Goal: Task Accomplishment & Management: Manage account settings

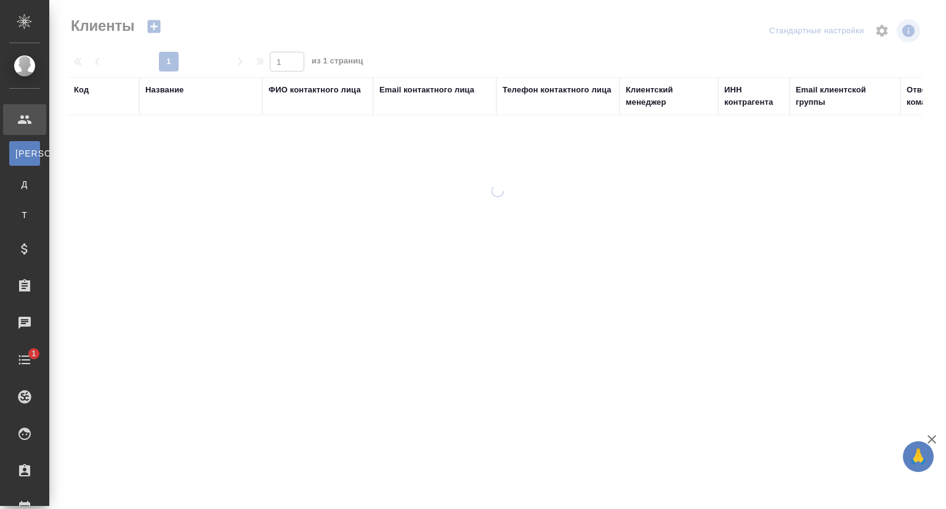
select select "RU"
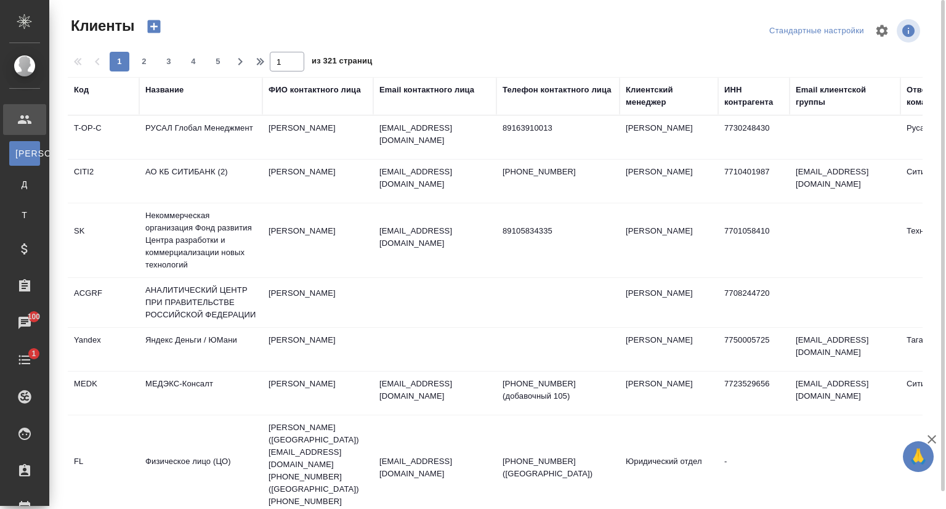
click at [167, 90] on div "Название" at bounding box center [164, 90] width 38 height 12
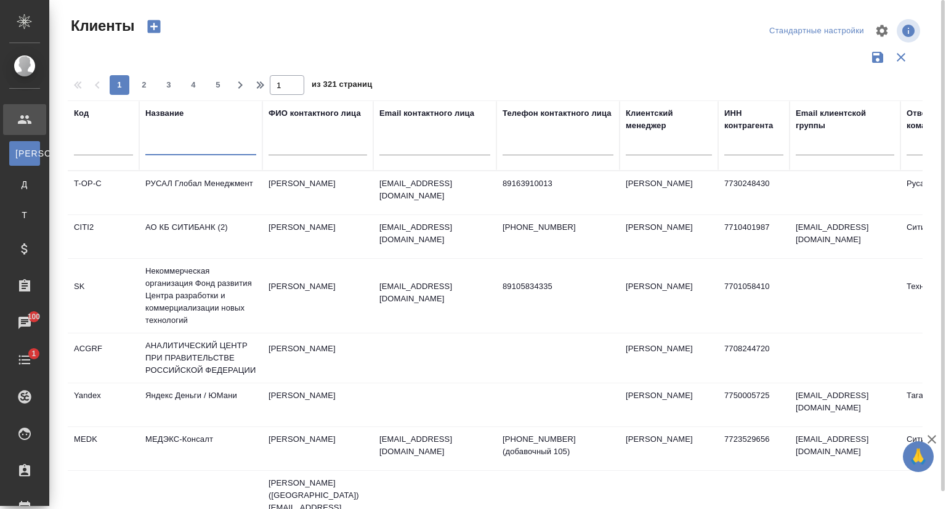
click at [162, 147] on input "text" at bounding box center [200, 147] width 111 height 15
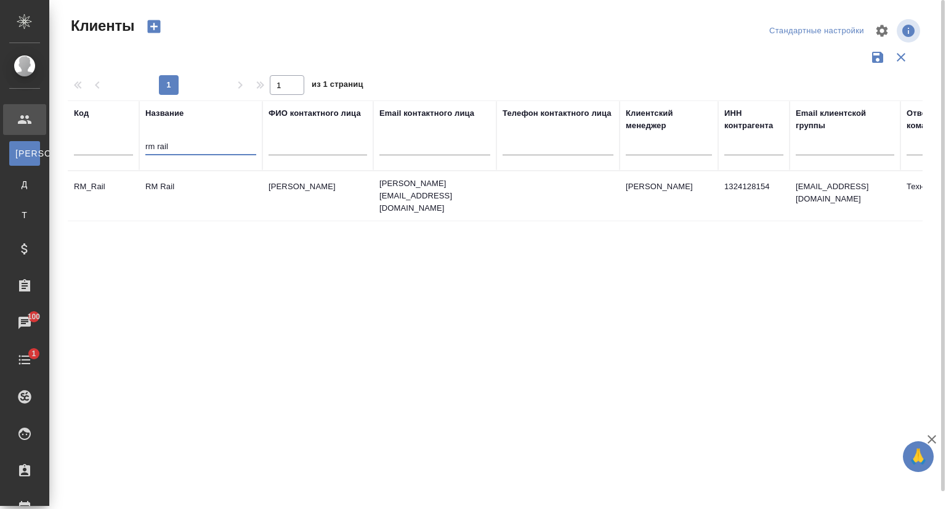
type input "rm rail"
click at [205, 198] on td "RM Rail" at bounding box center [200, 195] width 123 height 43
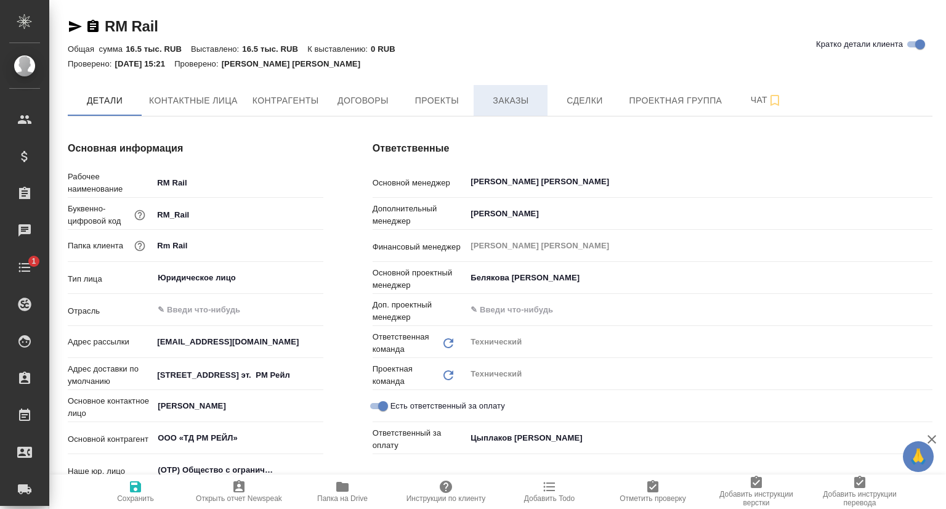
click at [514, 103] on span "Заказы" at bounding box center [510, 100] width 59 height 15
type textarea "x"
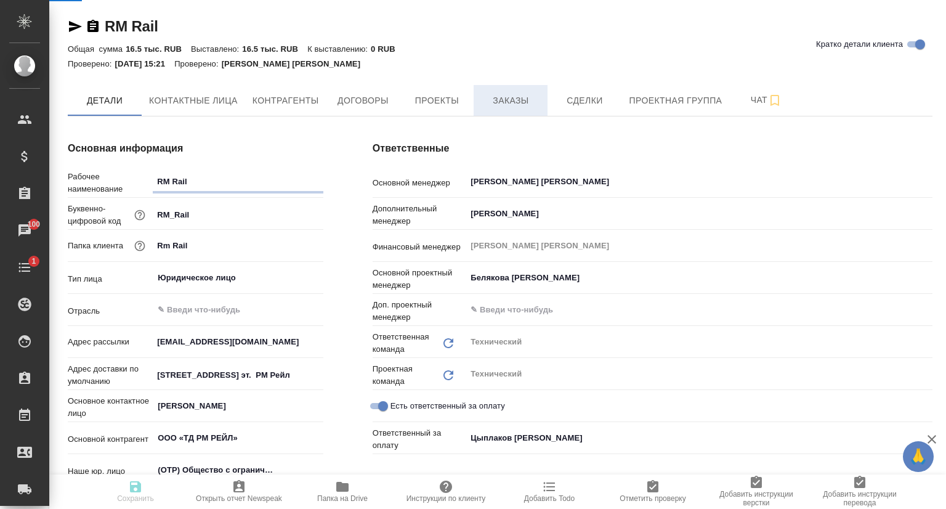
type textarea "x"
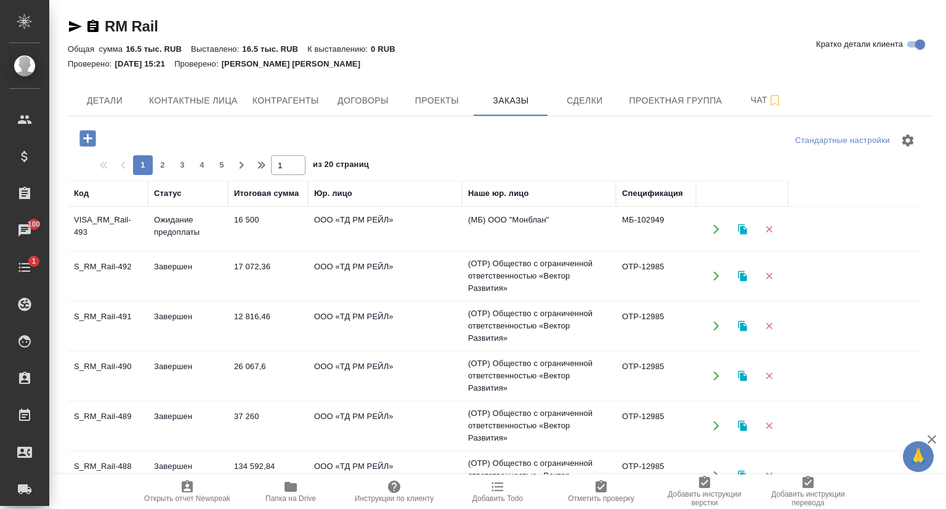
click at [108, 218] on td "VISA_RM_Rail-493" at bounding box center [108, 229] width 80 height 43
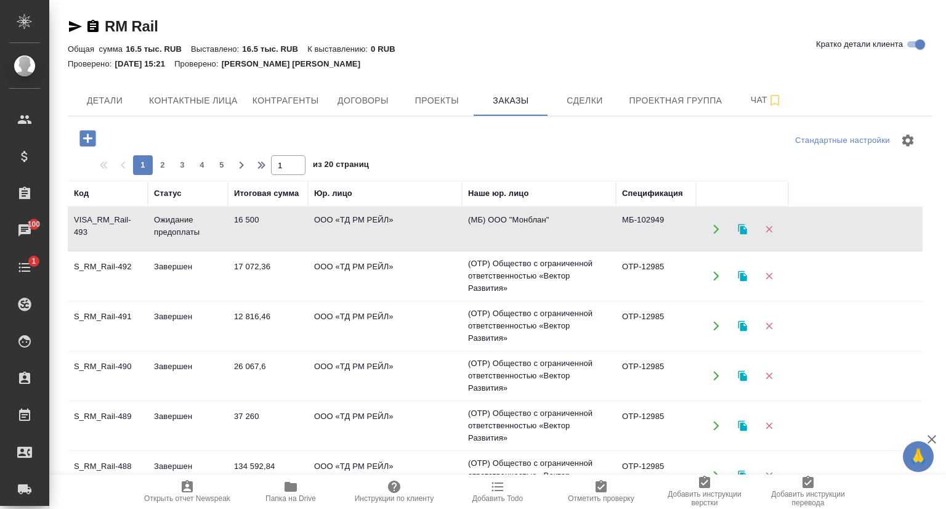
click at [108, 217] on td "VISA_RM_Rail-493" at bounding box center [108, 229] width 80 height 43
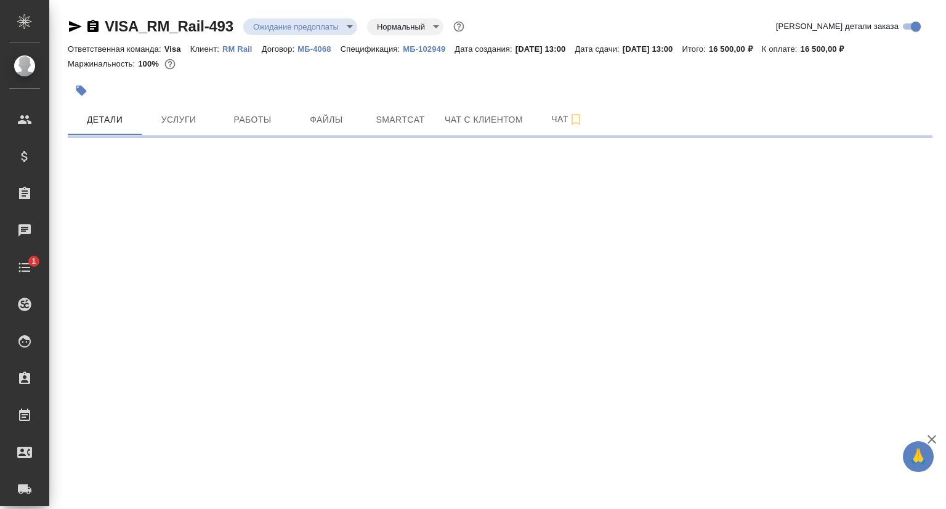
select select "RU"
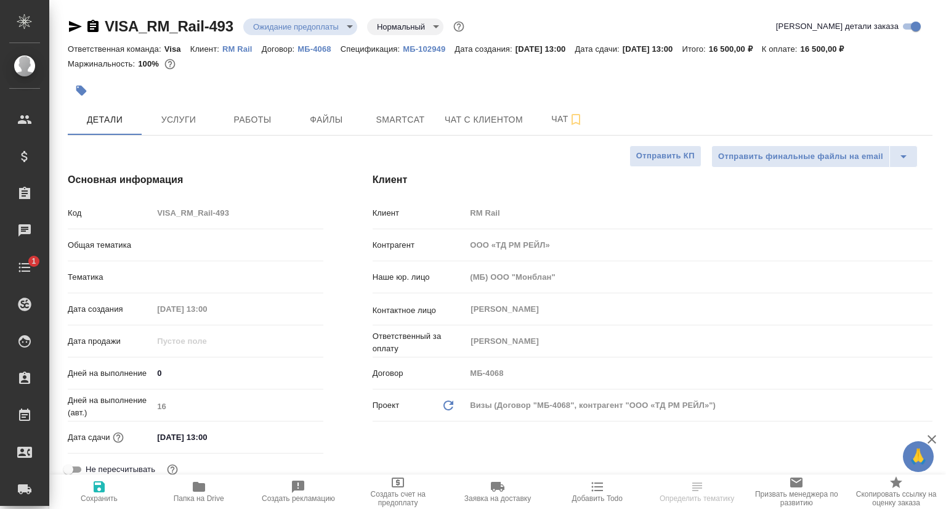
type textarea "x"
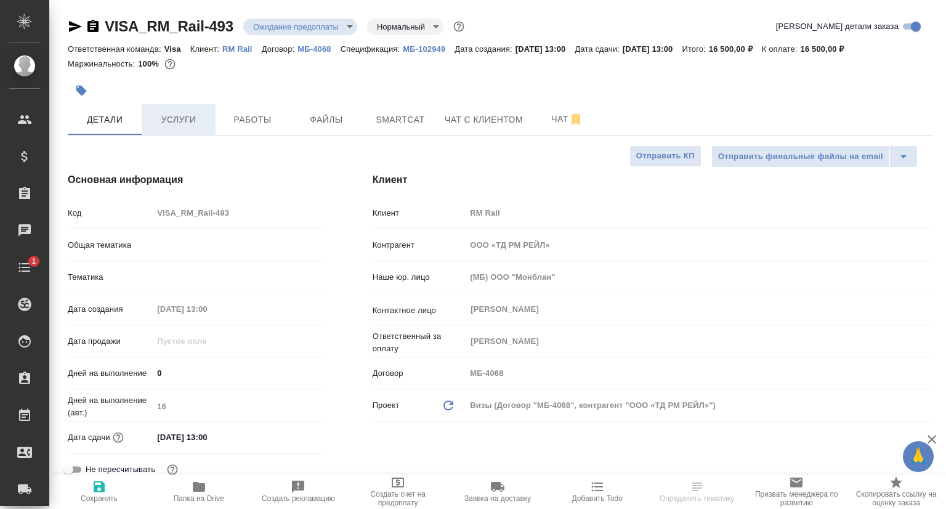
type textarea "x"
click at [173, 129] on button "Услуги" at bounding box center [179, 119] width 74 height 31
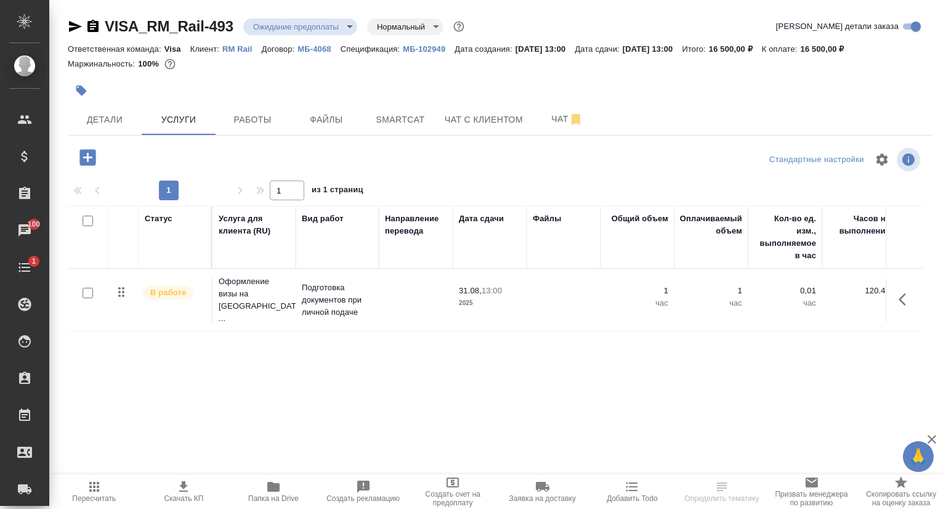
click at [177, 496] on span "Скачать КП" at bounding box center [183, 498] width 39 height 9
